Goal: Obtain resource: Obtain resource

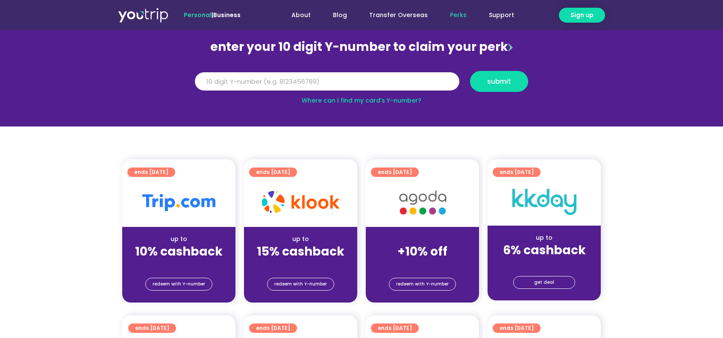
click at [323, 79] on input "Y Number" at bounding box center [327, 81] width 264 height 19
click at [212, 83] on input "Y Number" at bounding box center [327, 81] width 264 height 19
click at [493, 81] on span "submit" at bounding box center [499, 81] width 24 height 6
click at [240, 117] on section "enter your 10 digit Y-number to claim your perk Y Number 5162400051835424 submi…" at bounding box center [361, 68] width 723 height 118
click at [212, 79] on input "5162400051835424" at bounding box center [327, 81] width 264 height 19
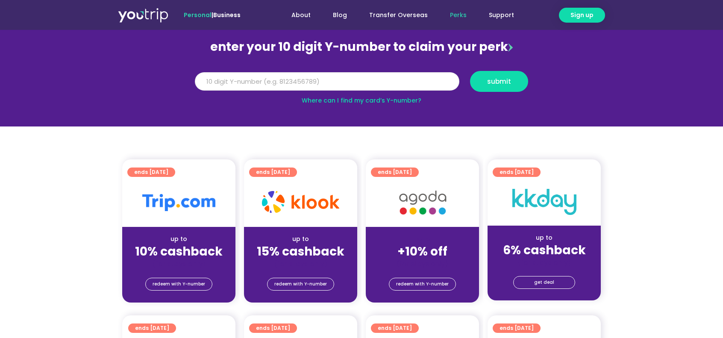
click at [290, 79] on input "5162400051835424" at bounding box center [327, 81] width 264 height 19
click at [507, 82] on span "submit" at bounding box center [499, 81] width 24 height 6
click at [289, 75] on input "5162400051835424" at bounding box center [327, 81] width 264 height 19
type input "5"
type input "8144287902"
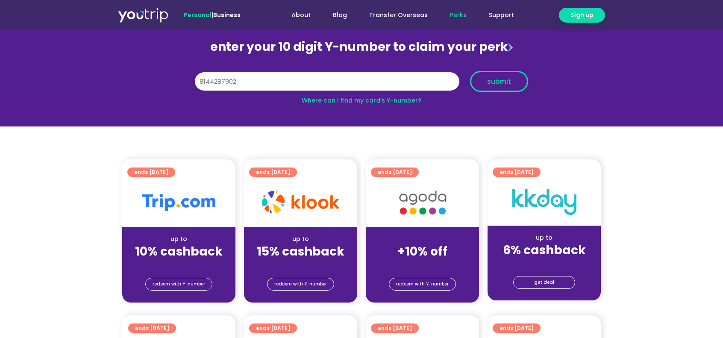
click at [503, 85] on span "submit" at bounding box center [499, 81] width 24 height 6
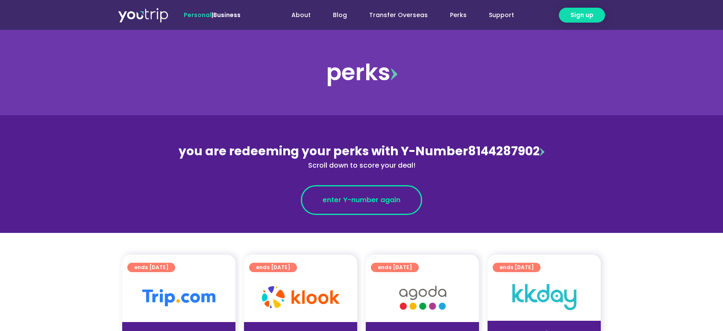
click at [377, 201] on span "enter Y-number again" at bounding box center [361, 200] width 78 height 10
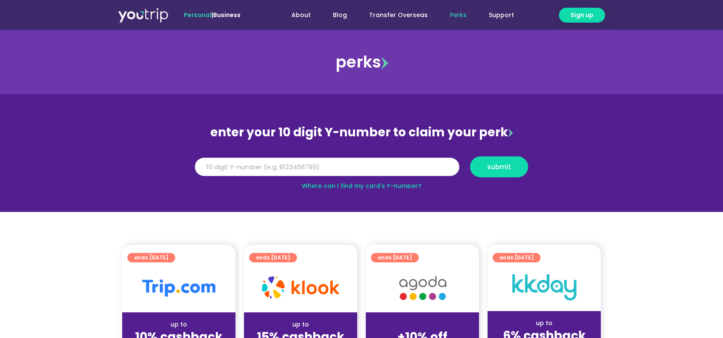
click at [252, 170] on input "Y Number" at bounding box center [327, 167] width 264 height 19
type input "8144287902"
click at [506, 171] on button "submit" at bounding box center [499, 166] width 58 height 21
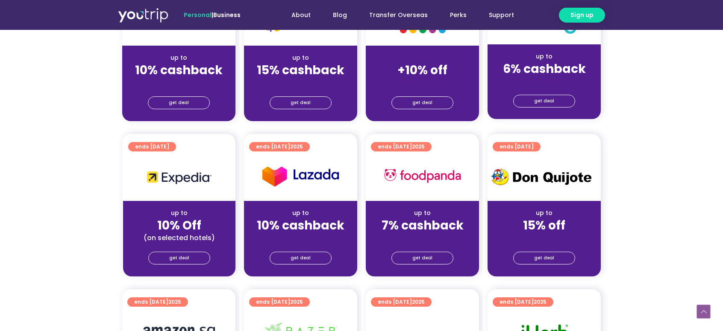
scroll to position [299, 0]
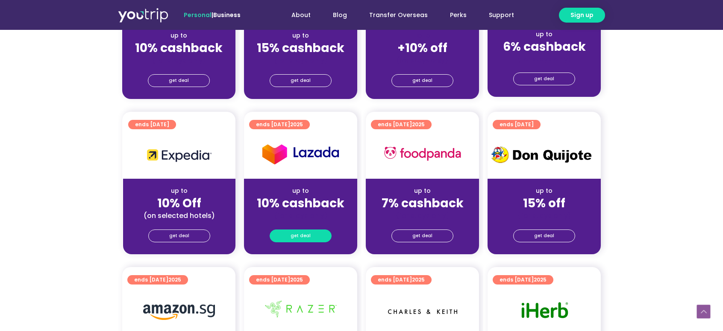
click at [281, 233] on link "get deal" at bounding box center [300, 236] width 62 height 13
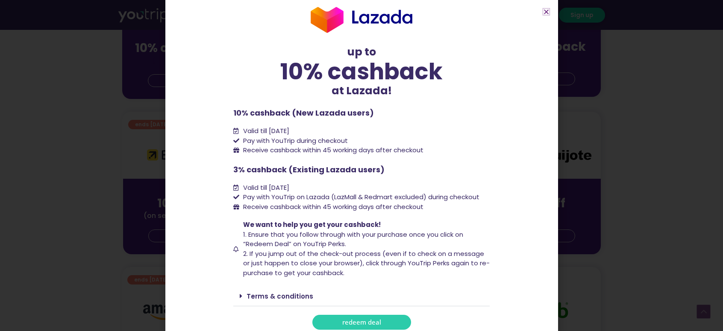
scroll to position [14, 0]
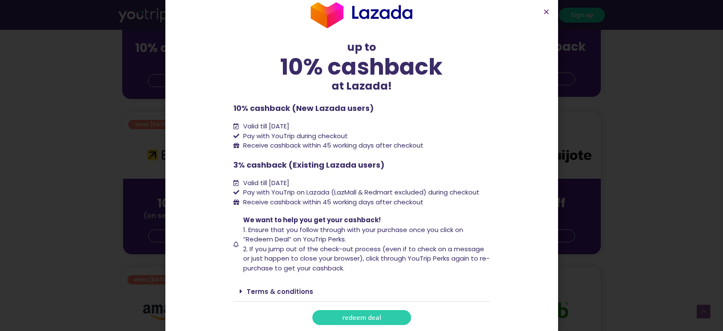
click at [365, 318] on span "redeem deal" at bounding box center [361, 318] width 39 height 6
